Goal: Task Accomplishment & Management: Manage account settings

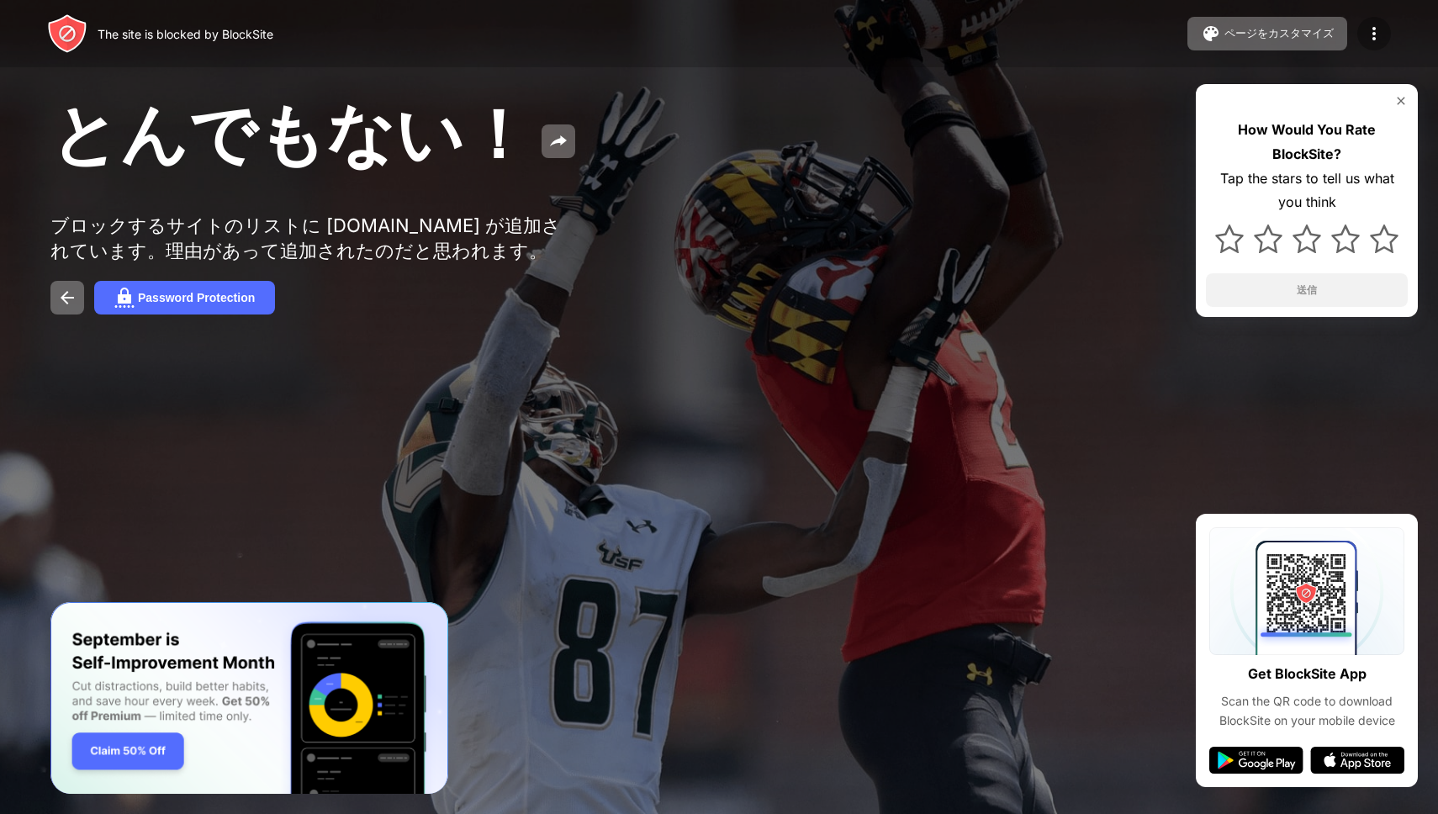
click at [1378, 29] on img at bounding box center [1374, 34] width 20 height 20
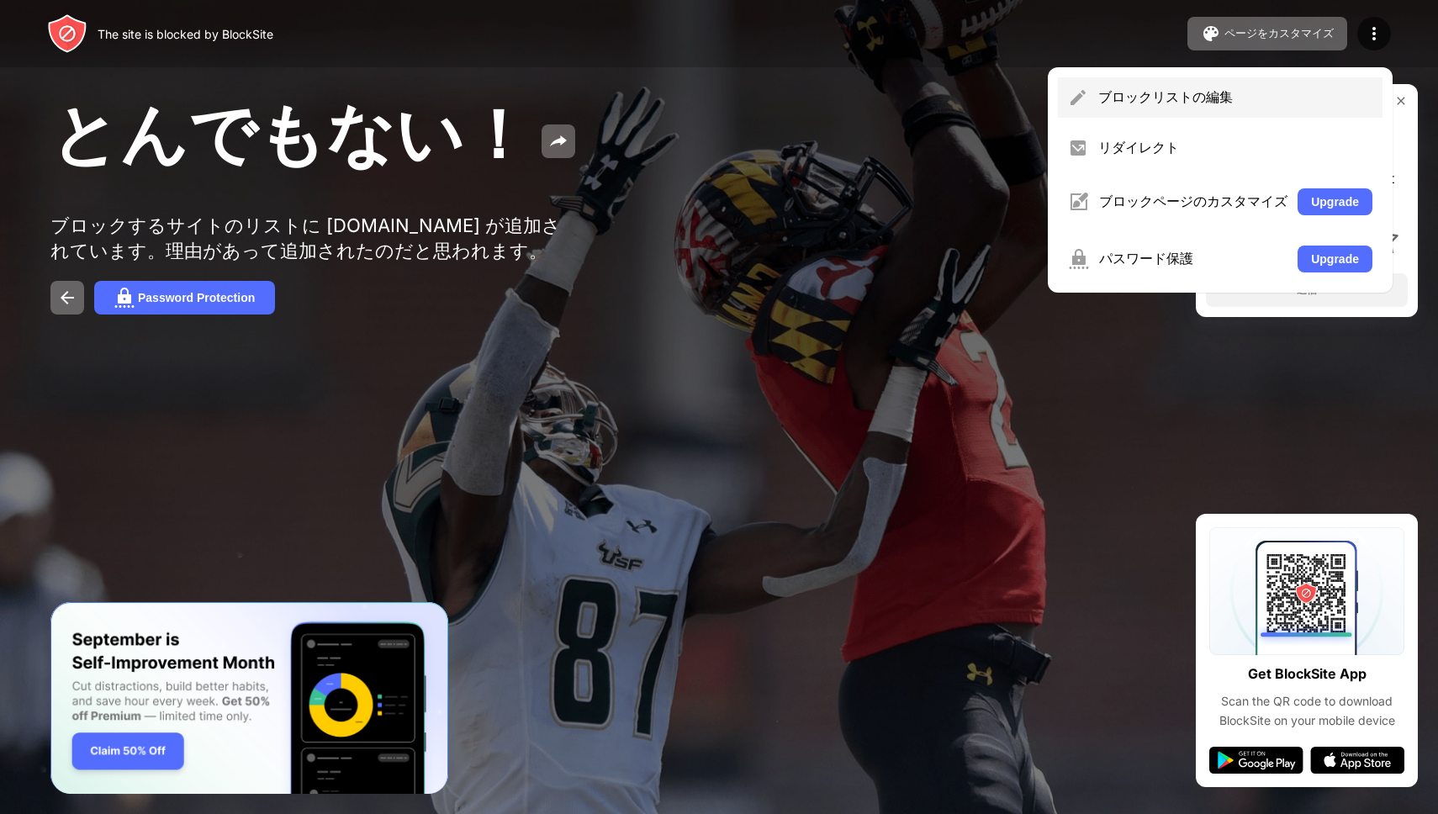
click at [1282, 84] on div "ブロックリストの編集" at bounding box center [1220, 97] width 325 height 40
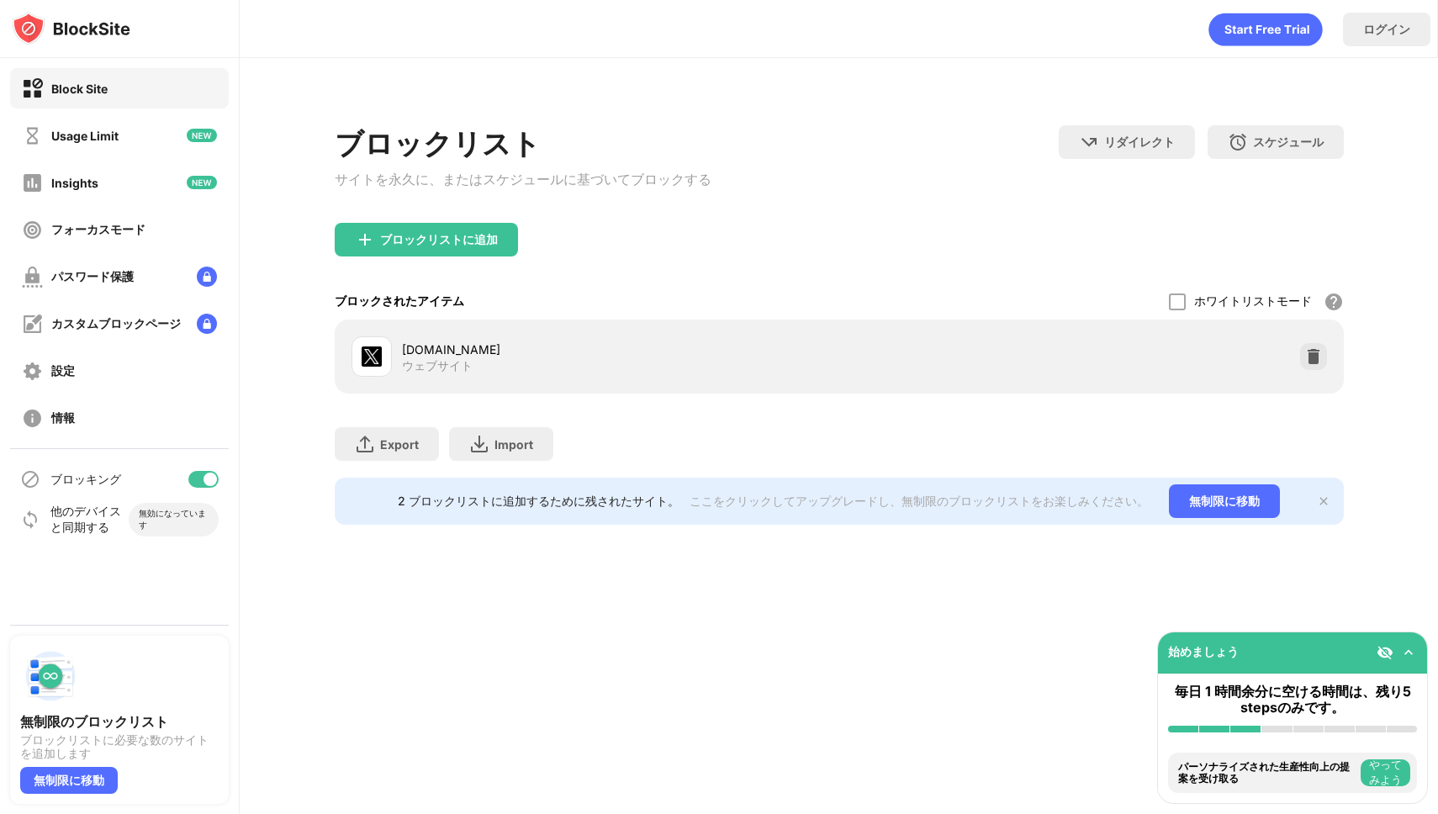
click at [1319, 362] on img at bounding box center [1313, 356] width 17 height 17
